Goal: Transaction & Acquisition: Purchase product/service

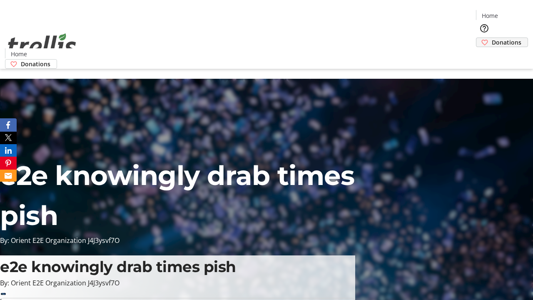
click at [492, 38] on span "Donations" at bounding box center [507, 42] width 30 height 9
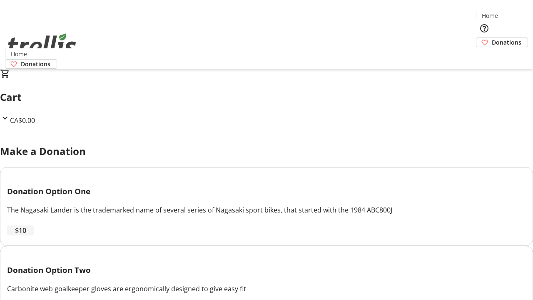
click at [26, 235] on span "$10" at bounding box center [20, 230] width 11 height 10
